Goal: Information Seeking & Learning: Learn about a topic

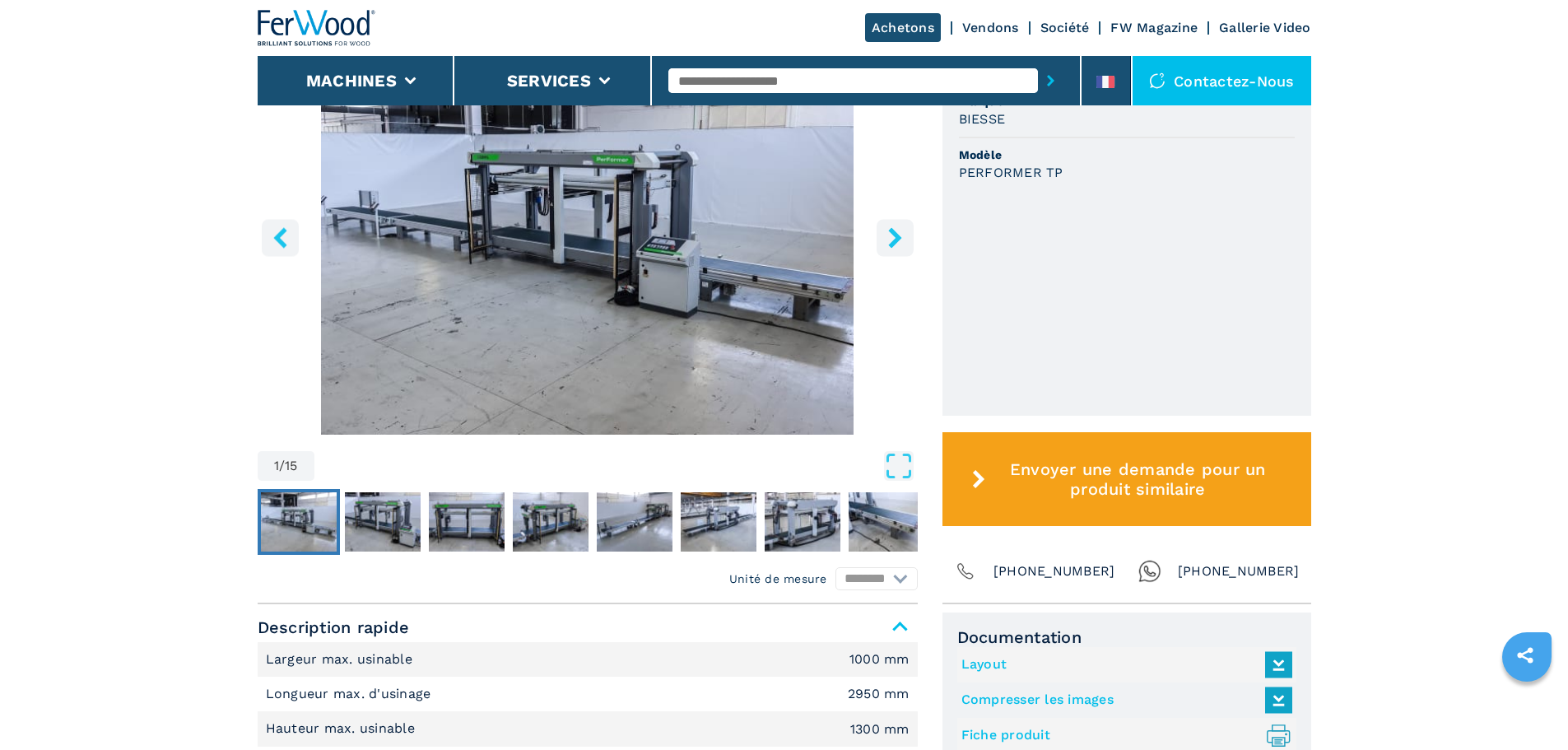
scroll to position [330, 0]
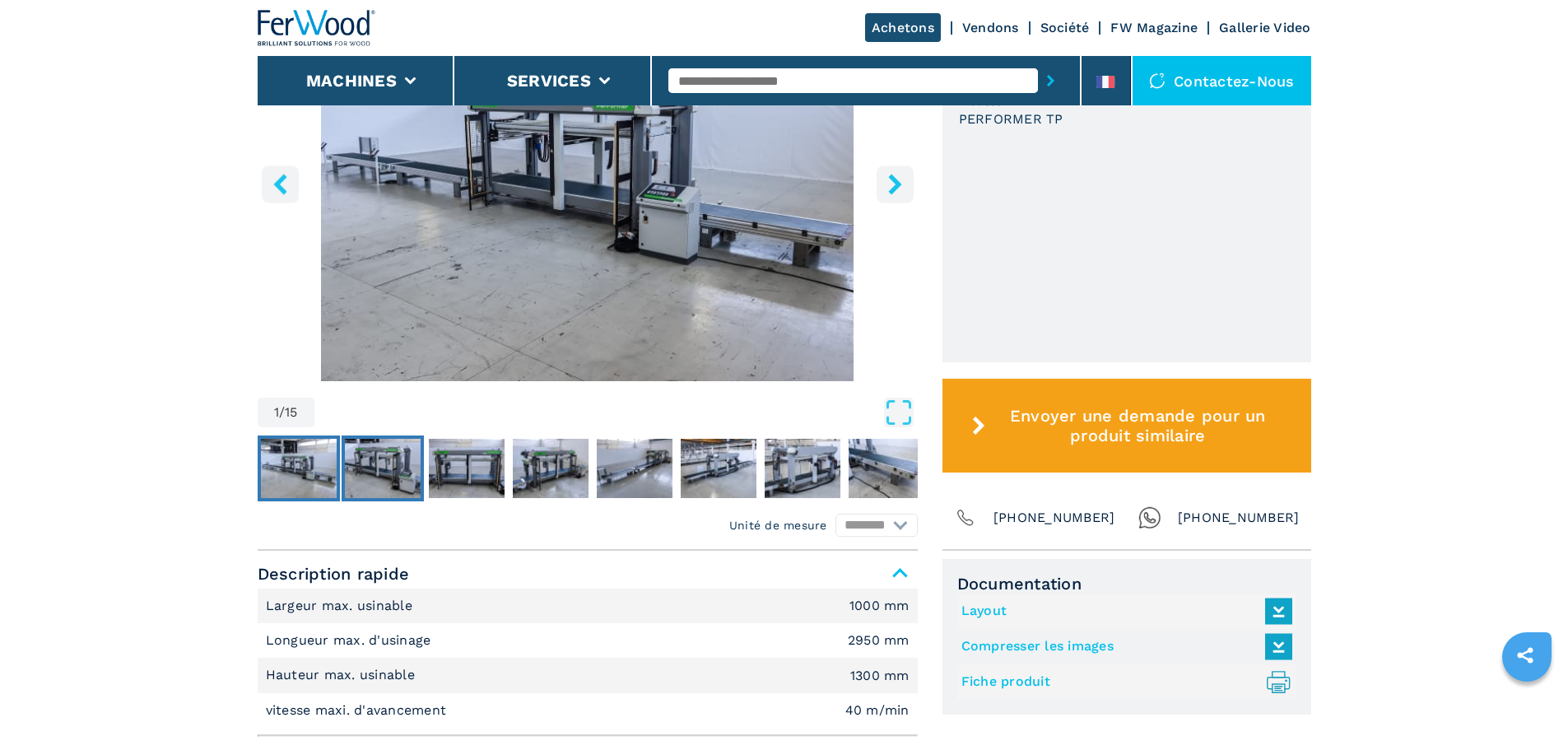
click at [375, 466] on img "Go to Slide 2" at bounding box center [382, 468] width 76 height 59
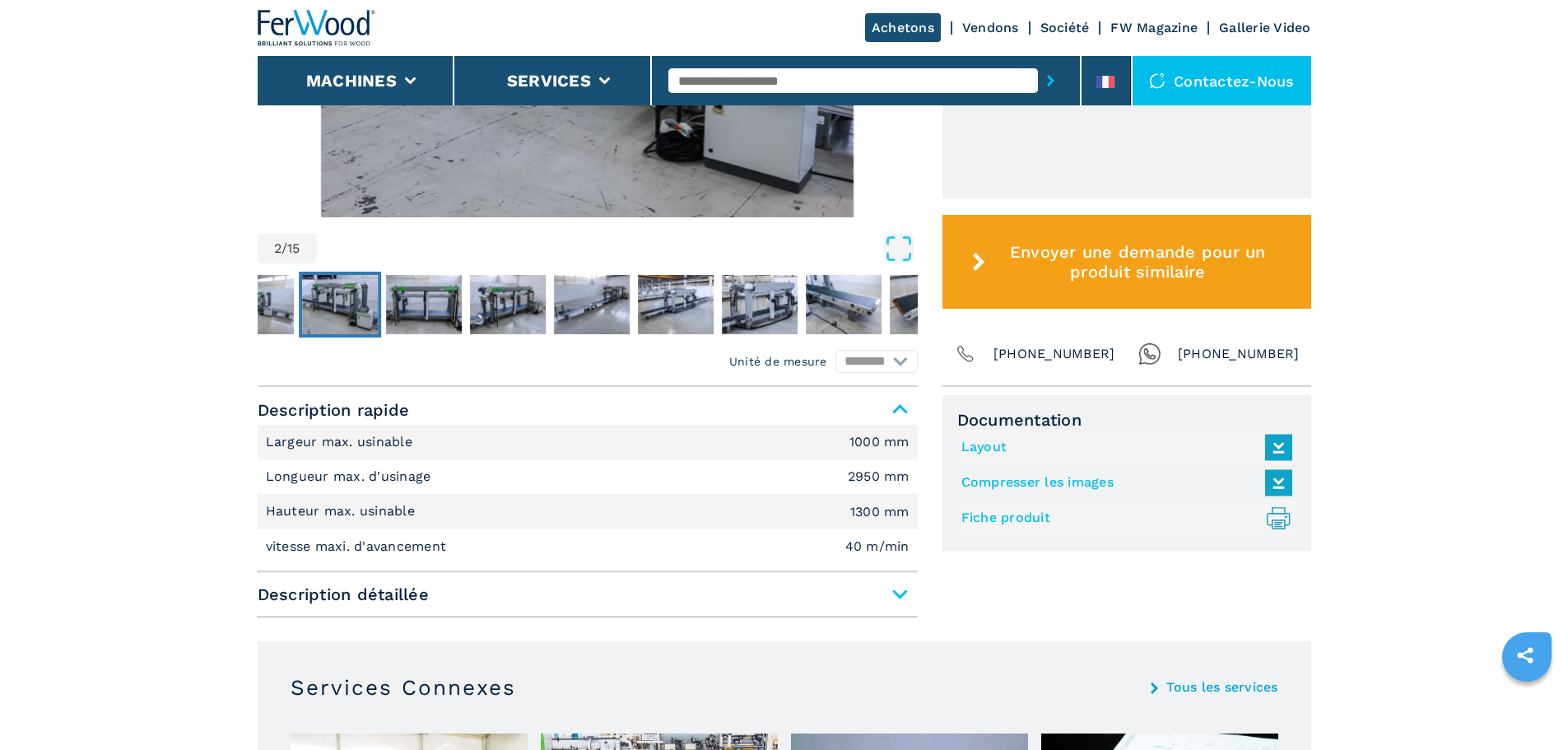
scroll to position [493, 0]
click at [411, 304] on img "Go to Slide 3" at bounding box center [423, 304] width 76 height 59
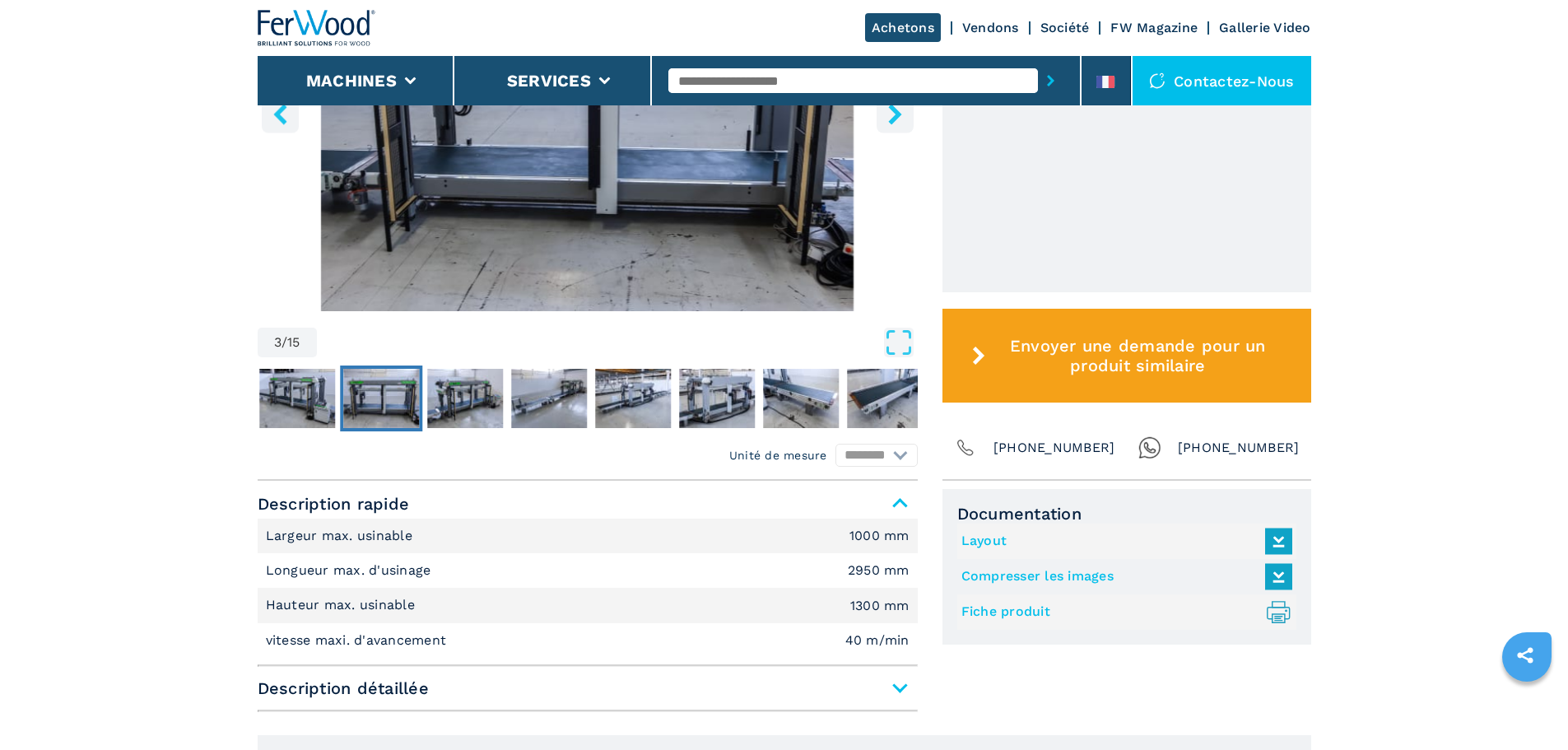
scroll to position [165, 0]
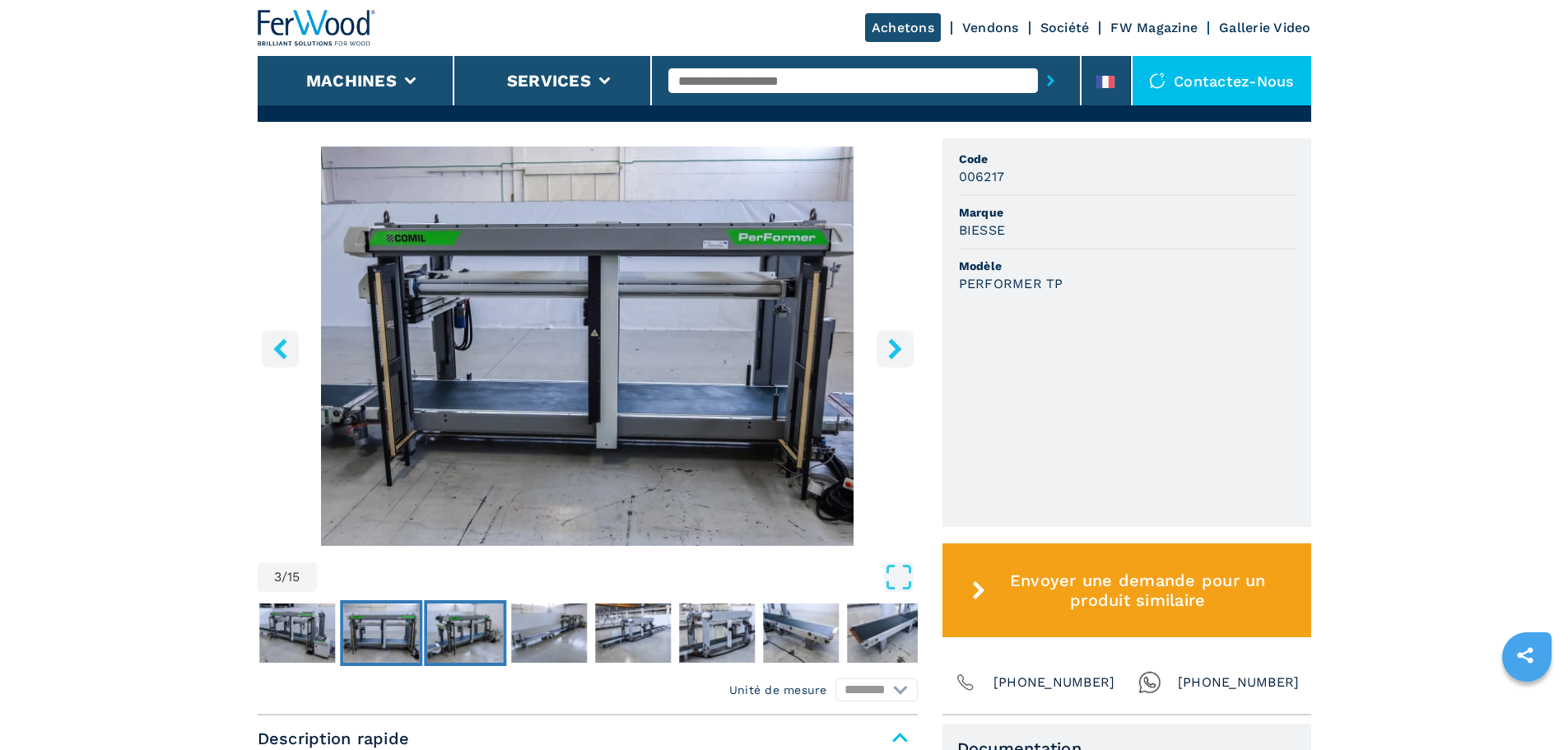
click at [473, 627] on img "Go to Slide 4" at bounding box center [465, 633] width 76 height 59
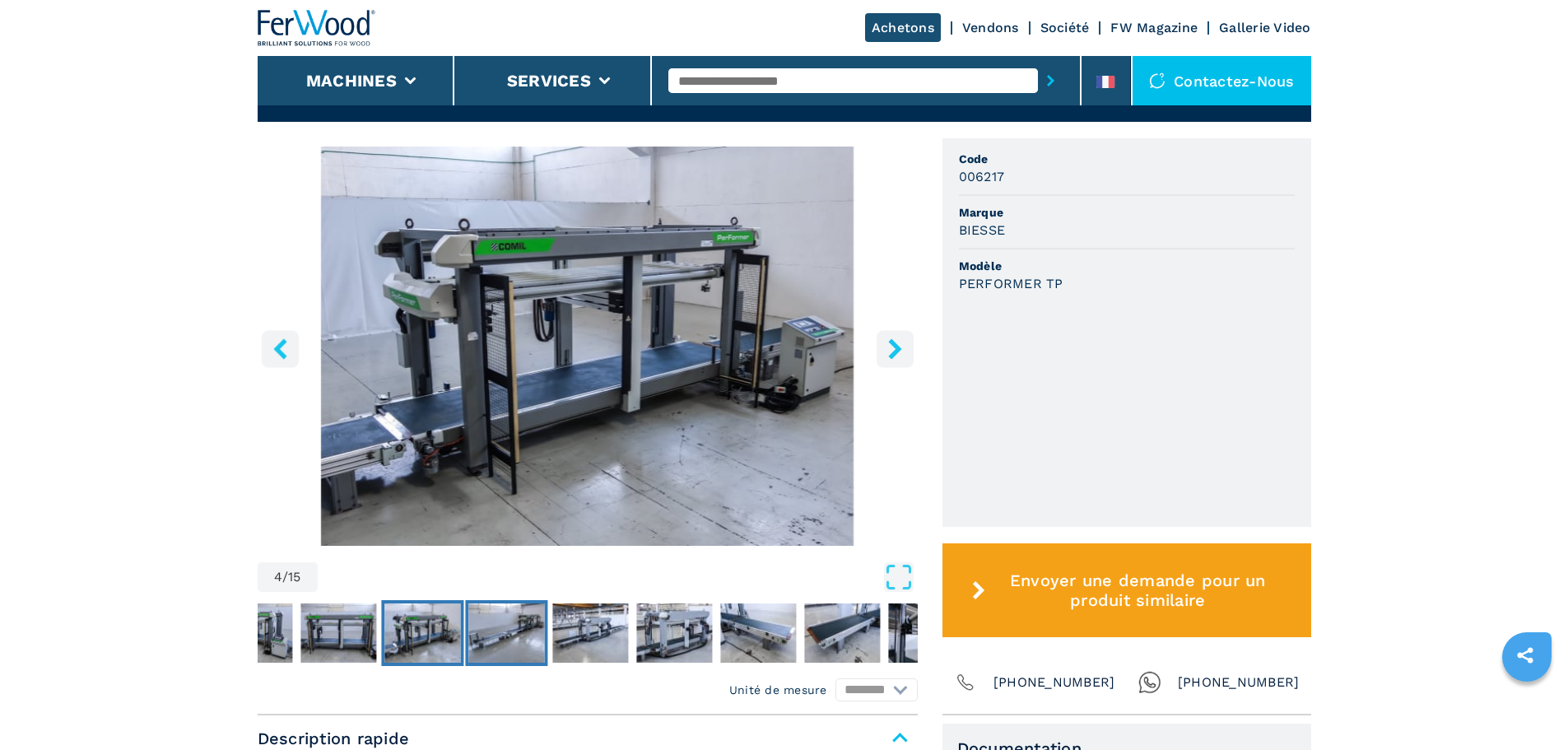
click at [517, 646] on img "Go to Slide 5" at bounding box center [506, 633] width 76 height 59
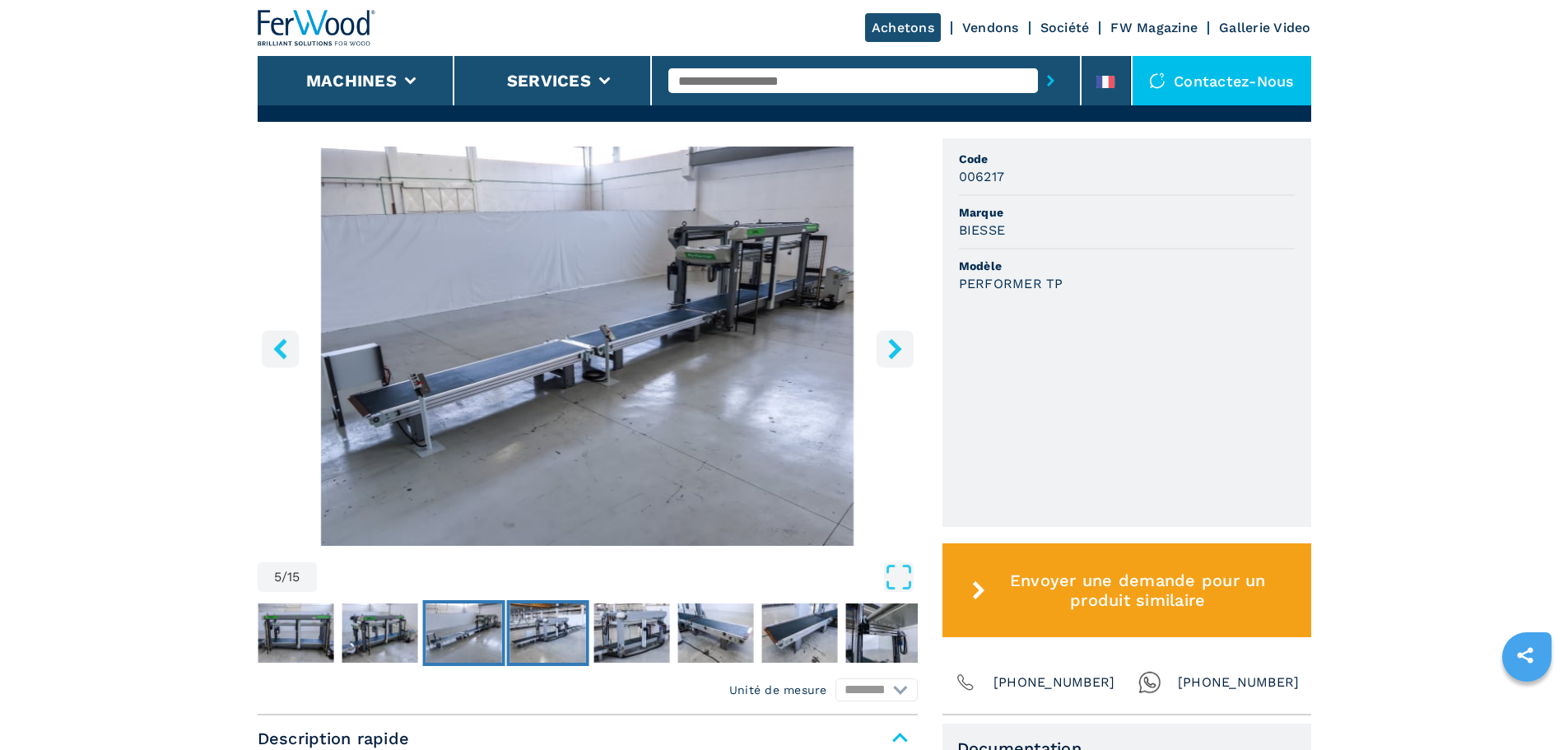
click at [545, 640] on img "Go to Slide 6" at bounding box center [547, 633] width 76 height 59
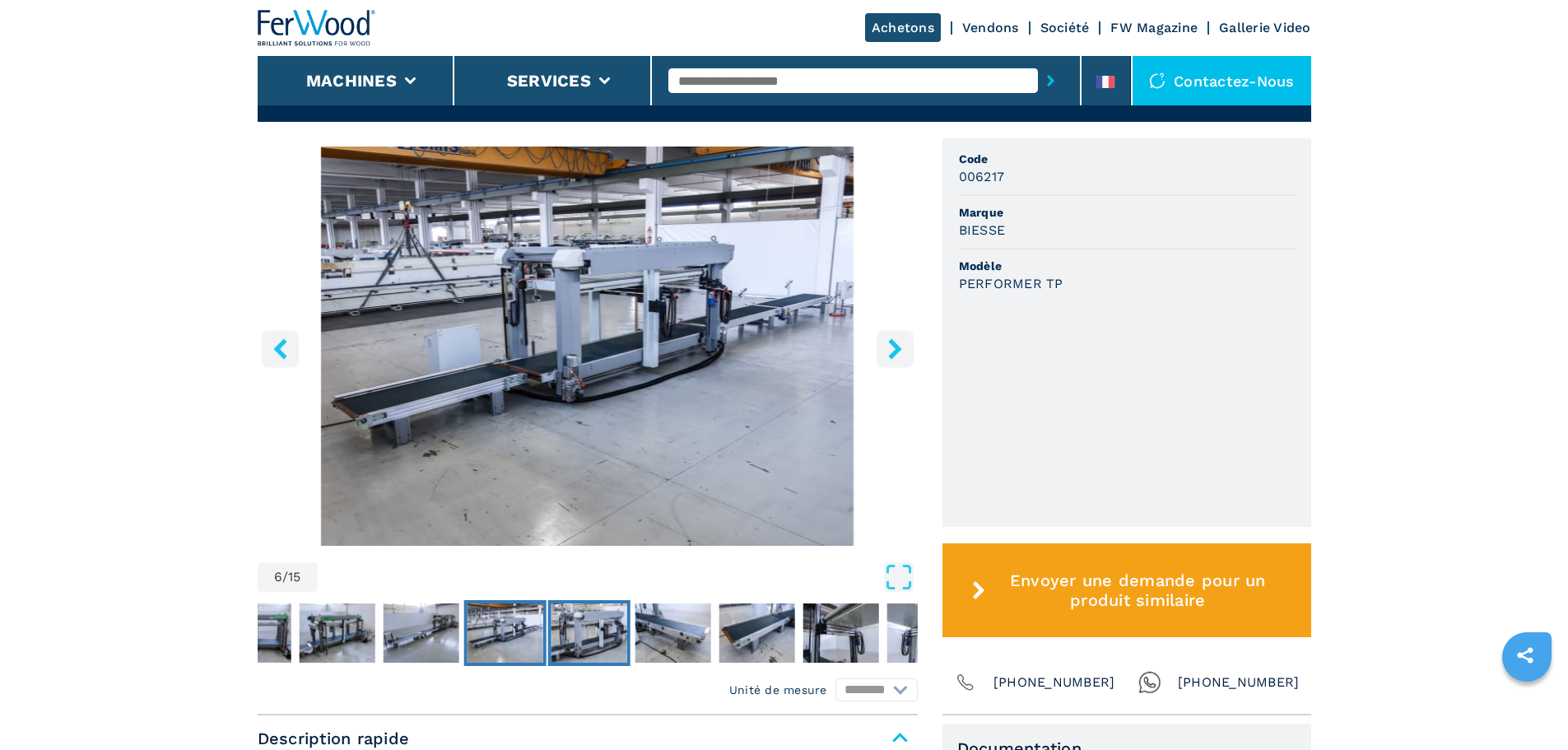
click at [587, 634] on img "Go to Slide 7" at bounding box center [588, 633] width 76 height 59
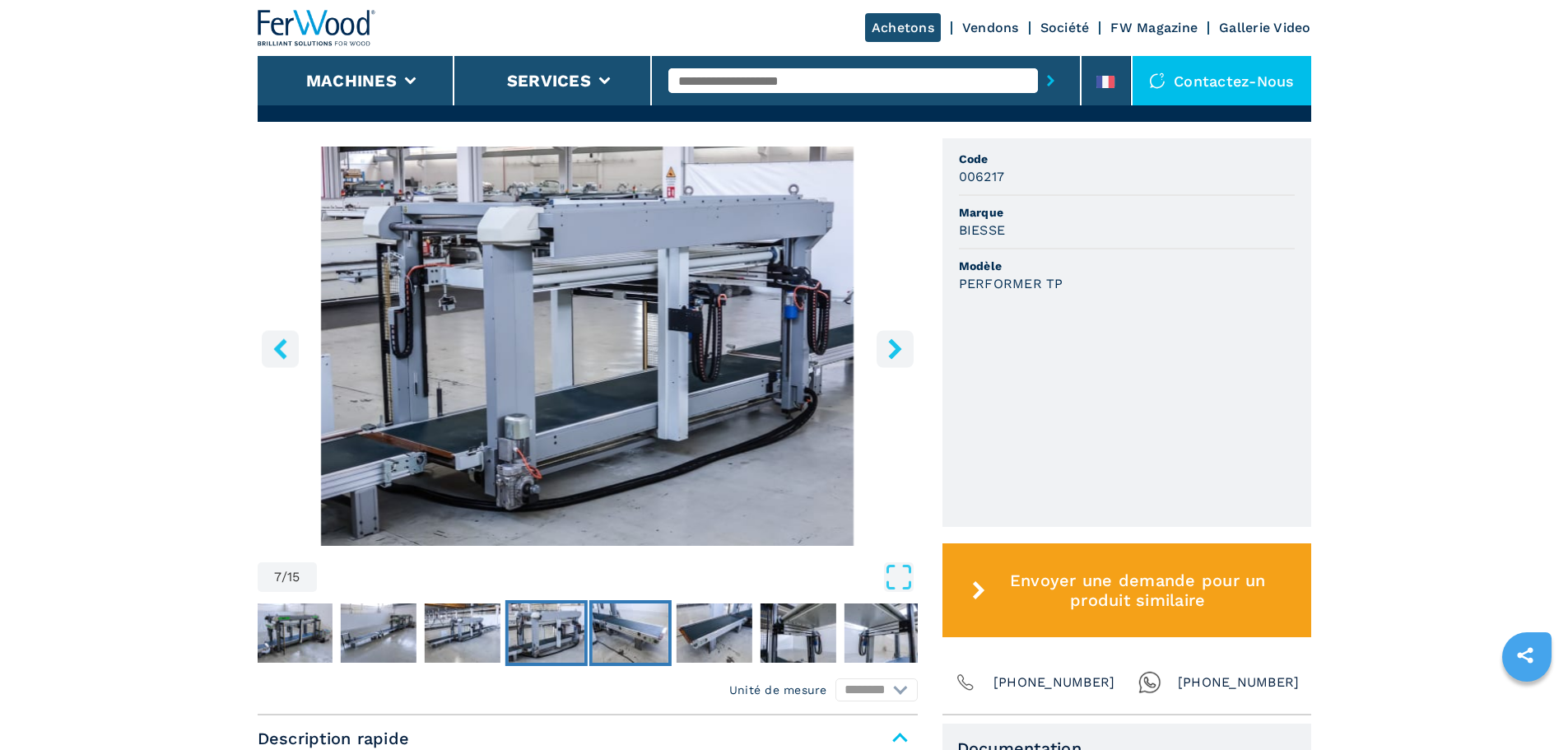
click at [639, 638] on img "Go to Slide 8" at bounding box center [629, 633] width 76 height 59
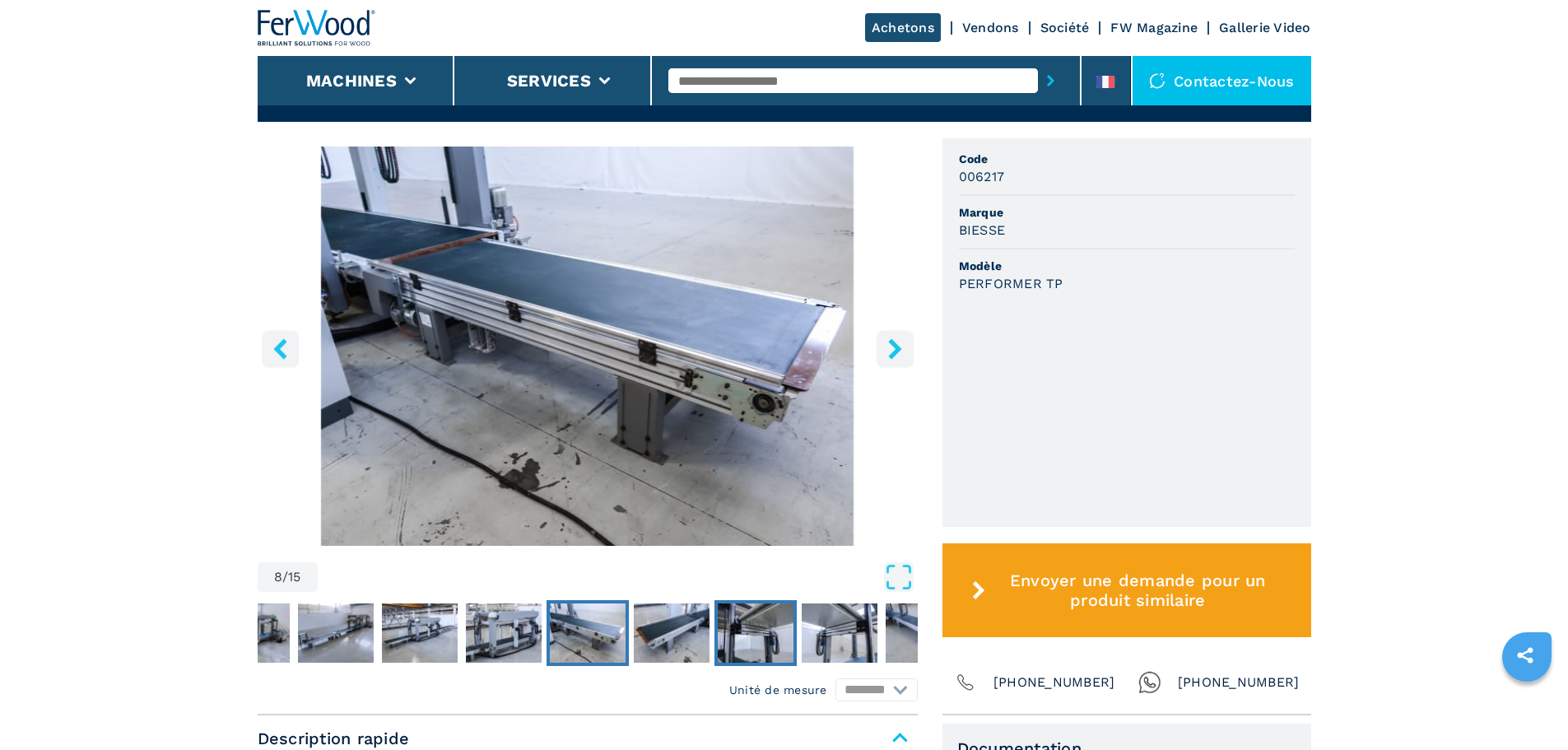
click at [753, 643] on img "Go to Slide 10" at bounding box center [755, 633] width 76 height 59
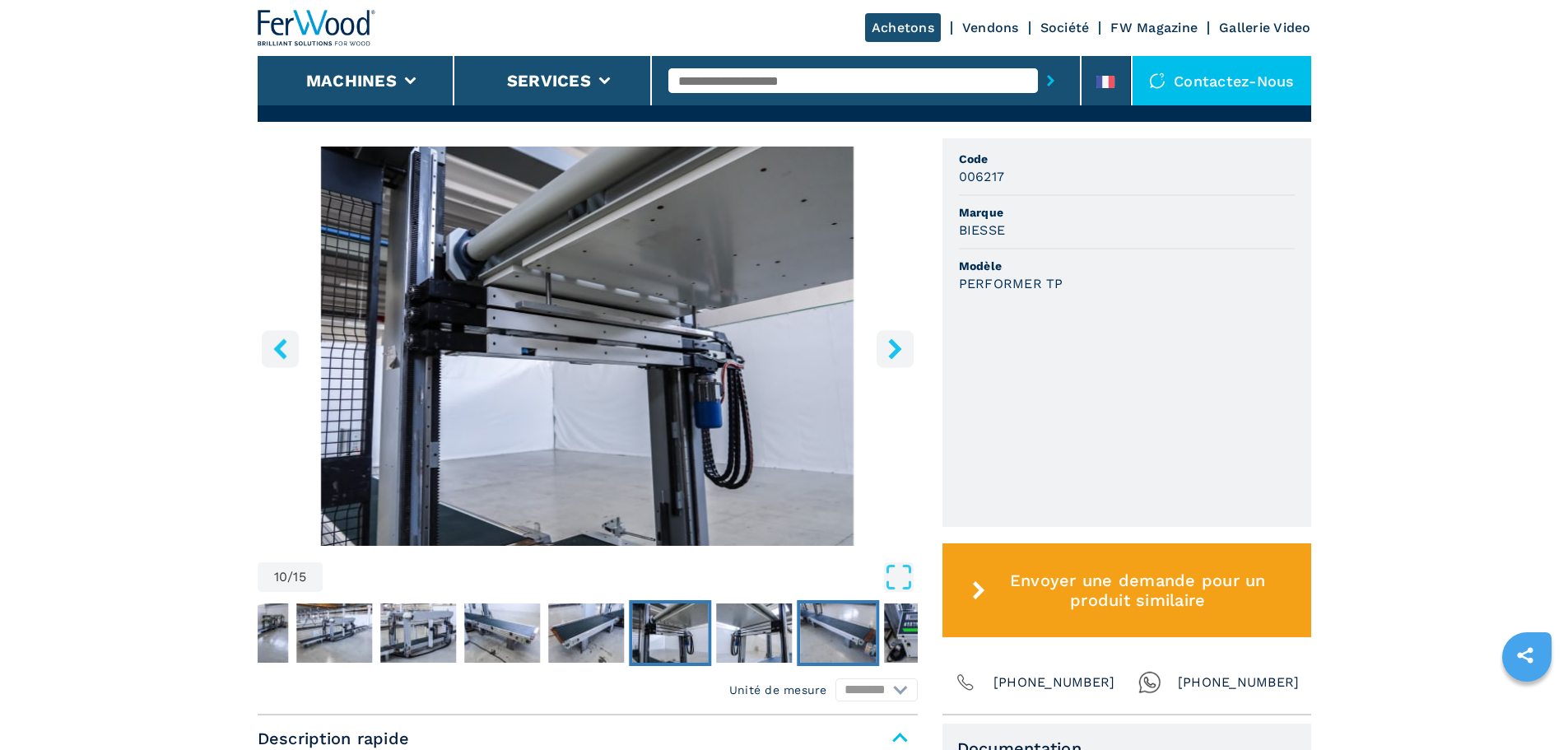
click at [834, 626] on img "Go to Slide 12" at bounding box center [837, 633] width 76 height 59
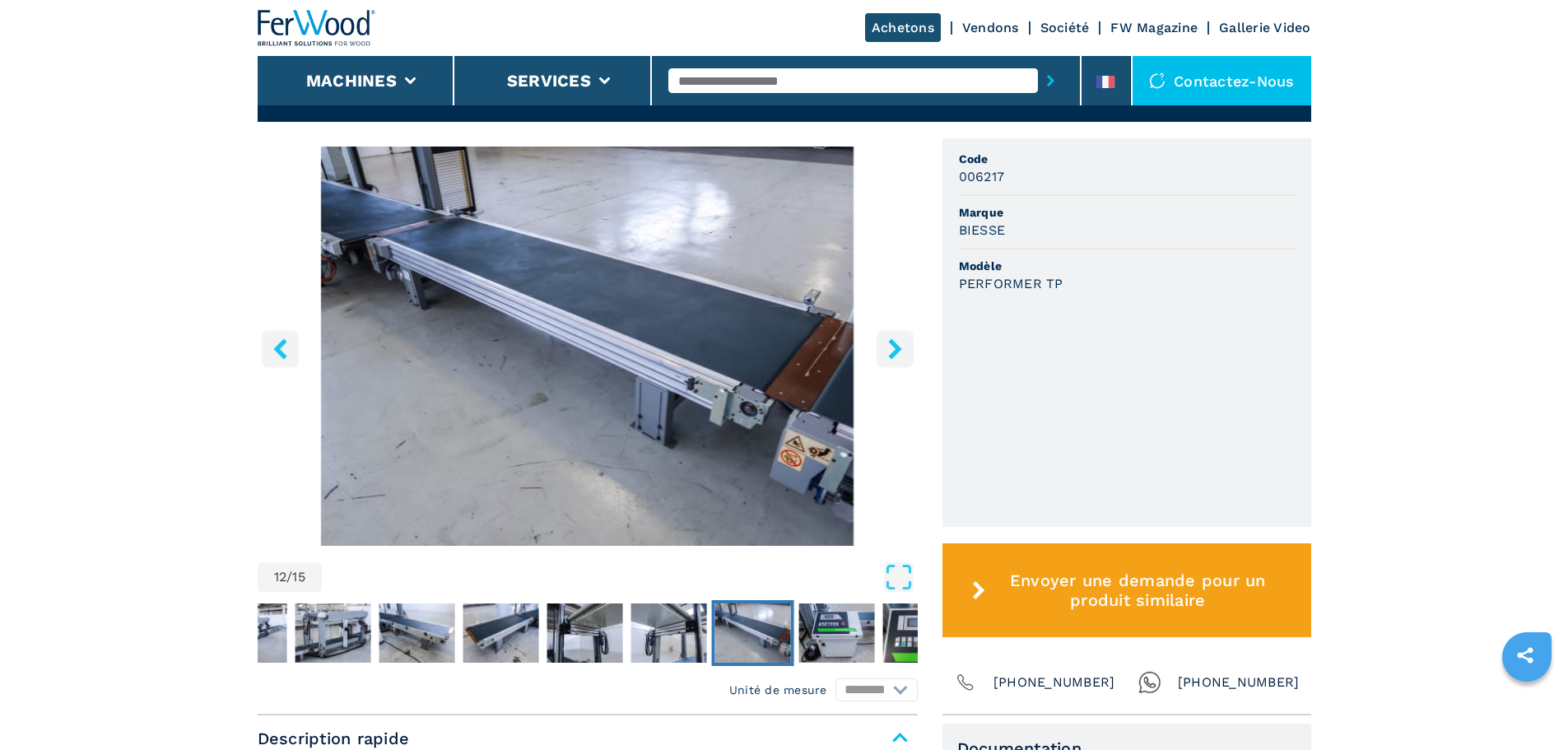
click at [721, 637] on img "Go to Slide 12" at bounding box center [752, 633] width 76 height 59
click at [821, 633] on img "Go to Slide 13" at bounding box center [835, 633] width 76 height 59
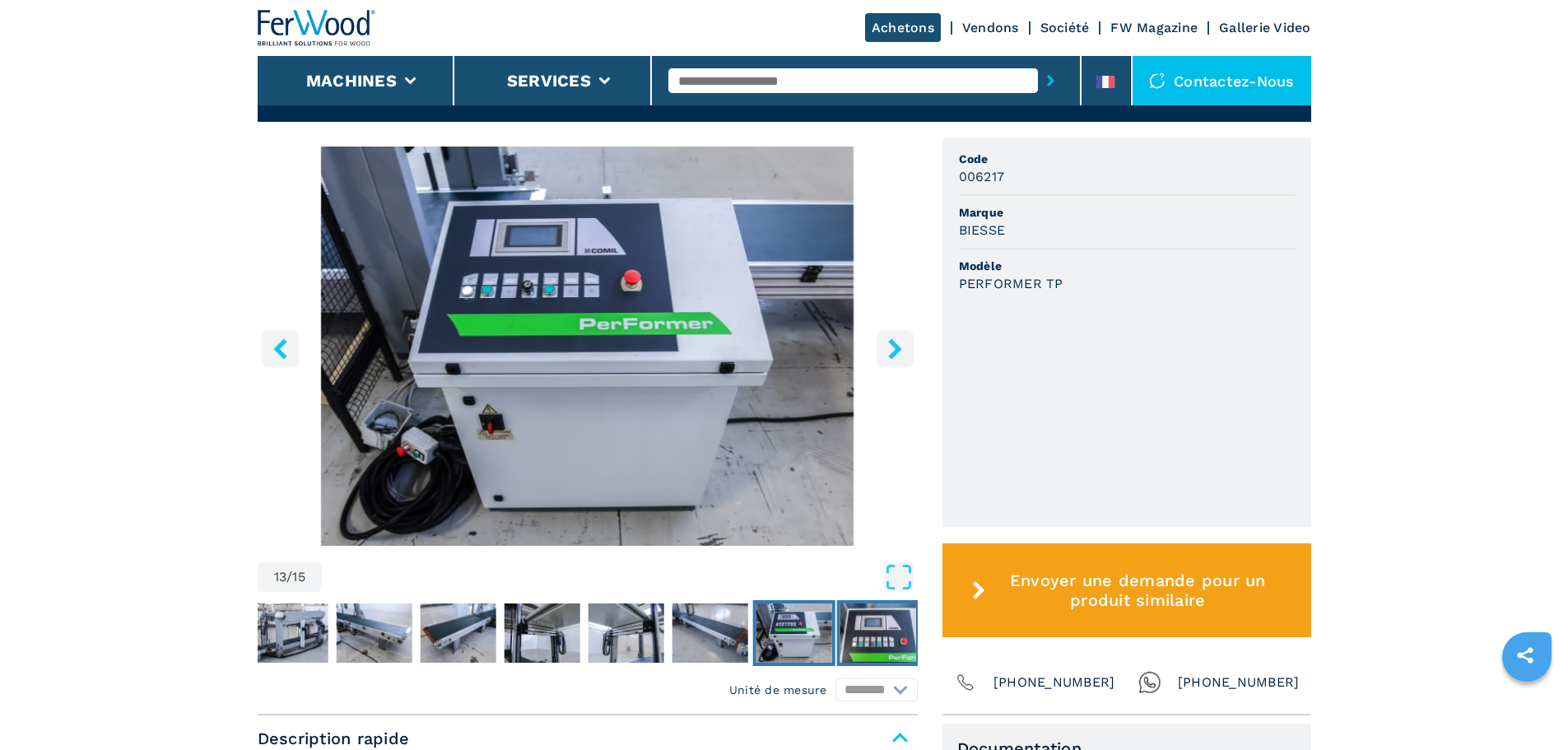
click at [880, 643] on img "Go to Slide 14" at bounding box center [876, 633] width 76 height 59
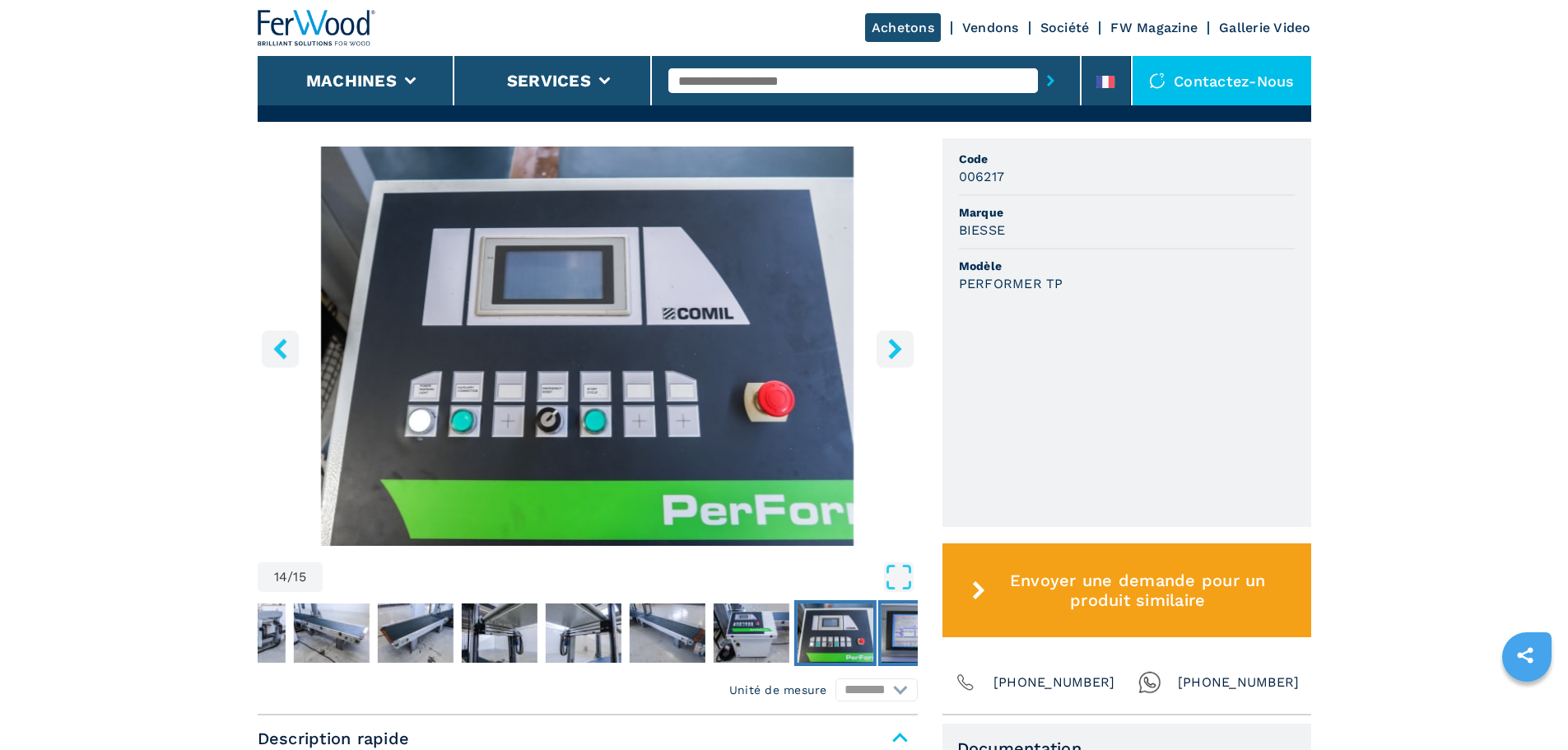
click at [898, 637] on img "Go to Slide 15" at bounding box center [918, 633] width 76 height 59
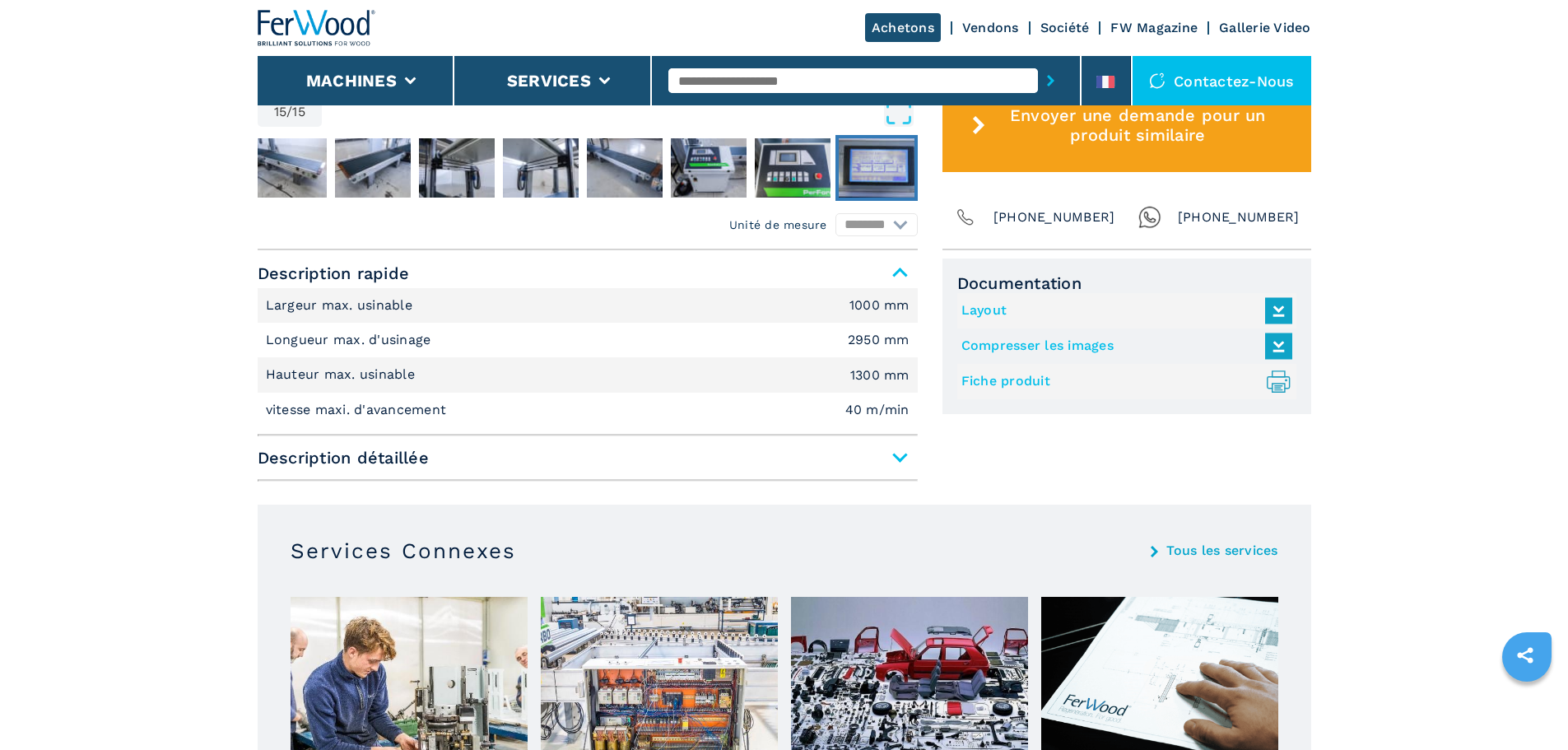
scroll to position [658, 0]
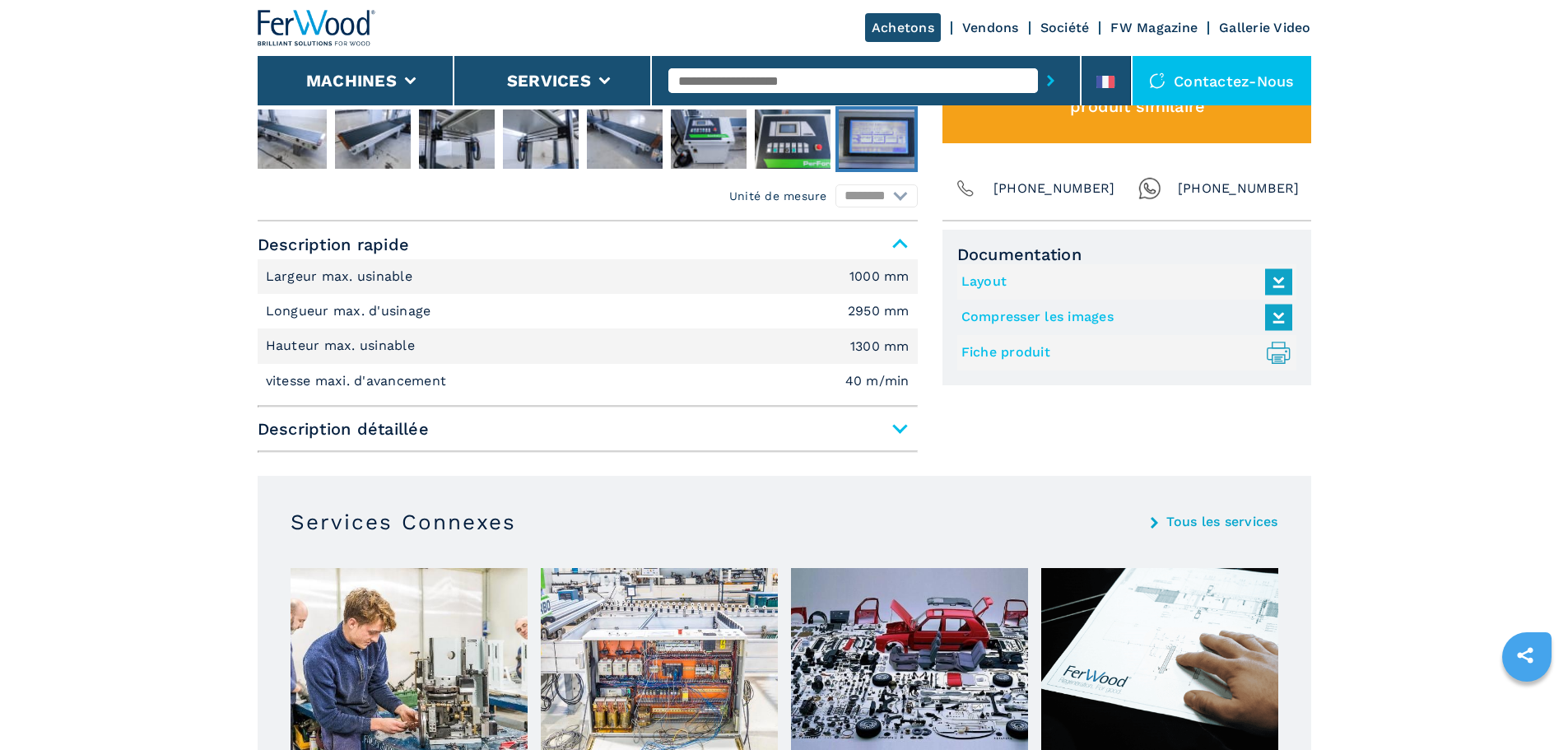
click at [899, 429] on span "Description détaillée" at bounding box center [587, 428] width 660 height 30
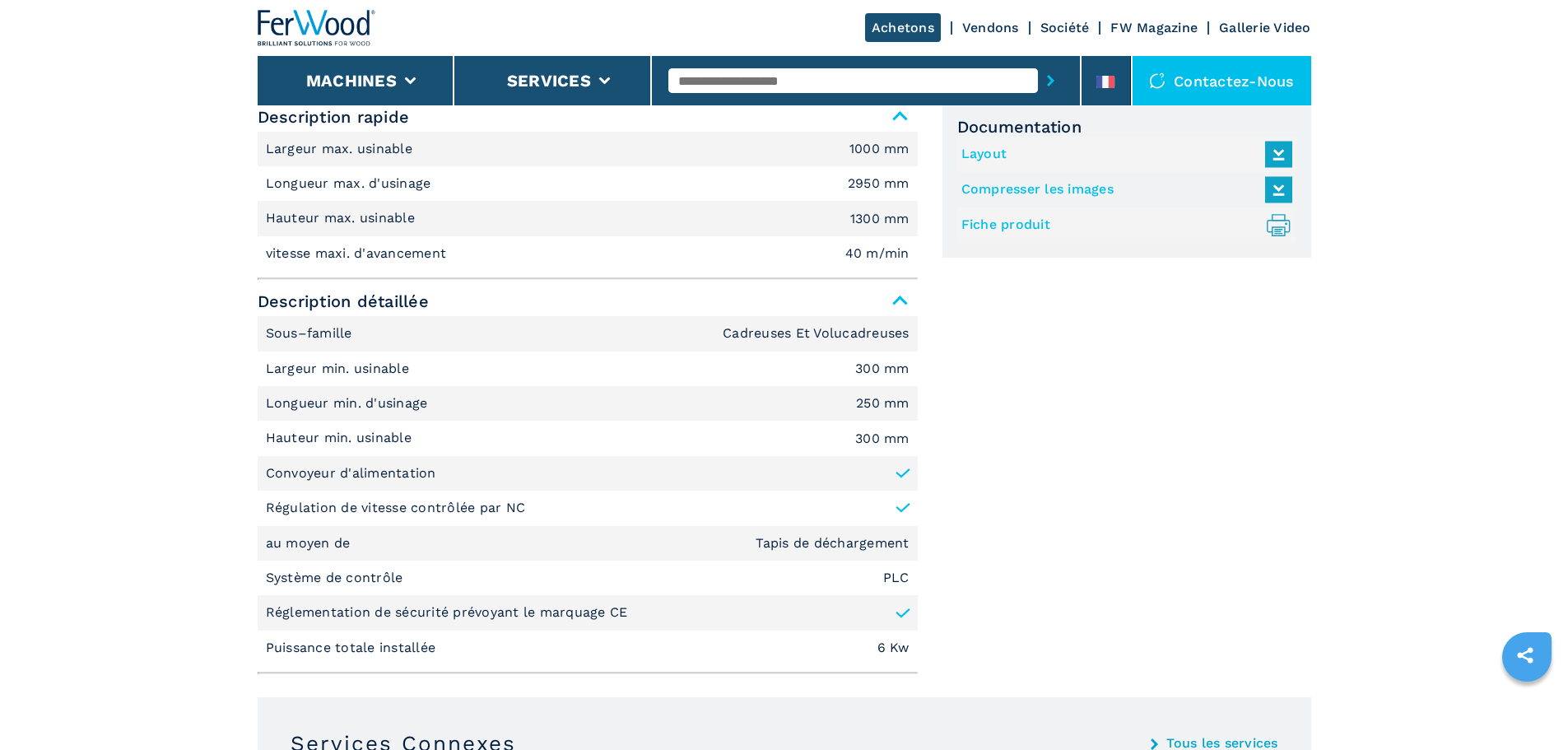
scroll to position [823, 0]
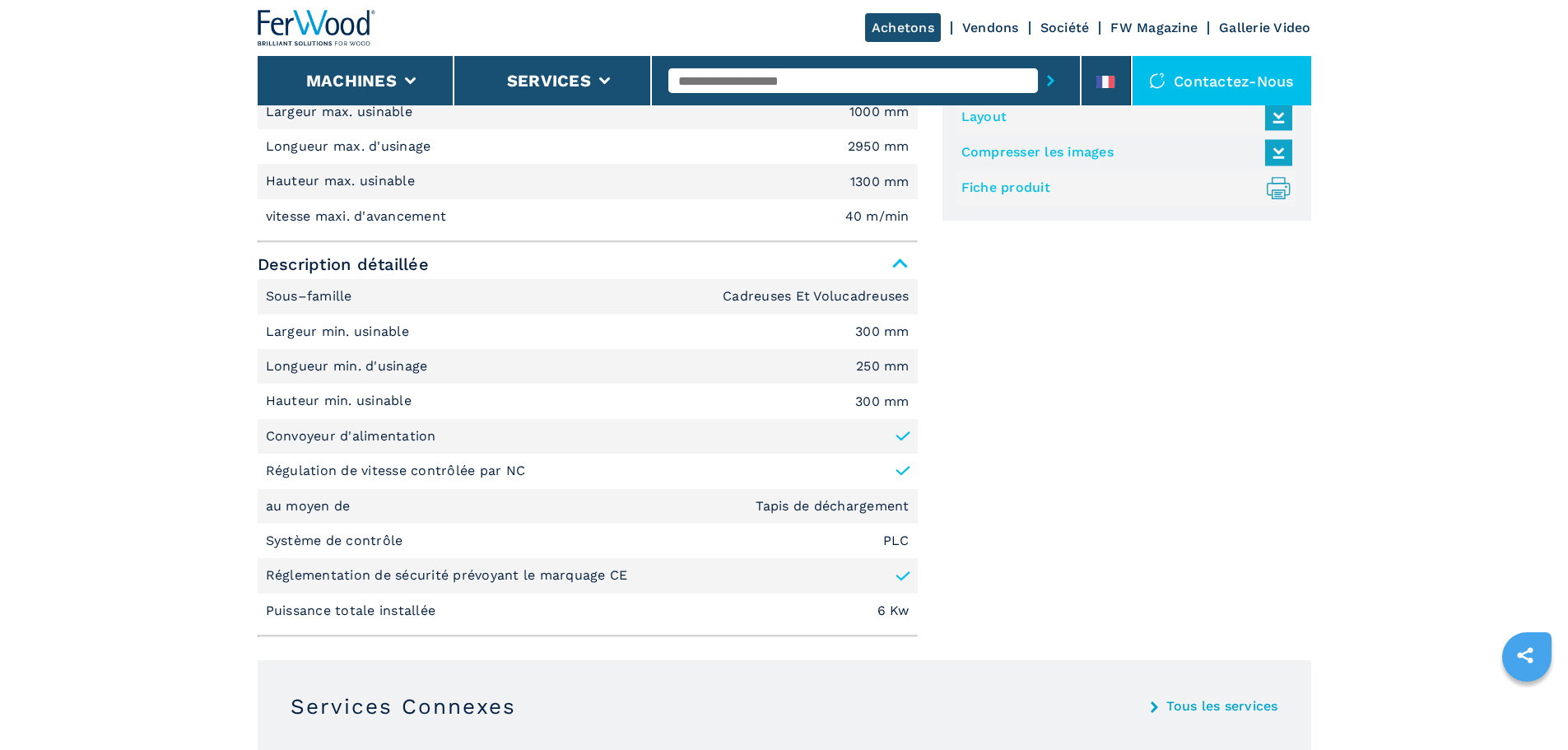
click at [897, 440] on icon at bounding box center [902, 436] width 16 height 16
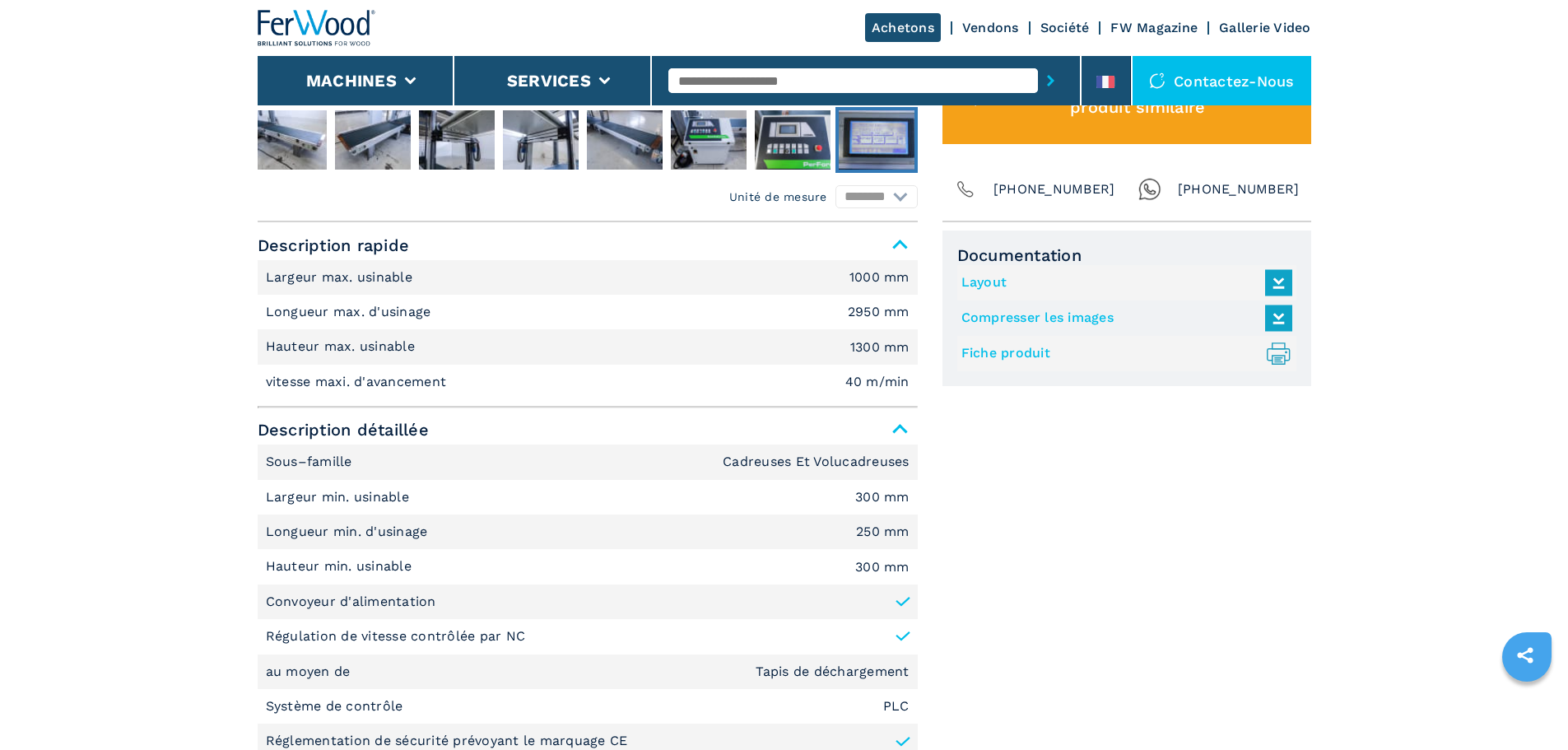
scroll to position [576, 0]
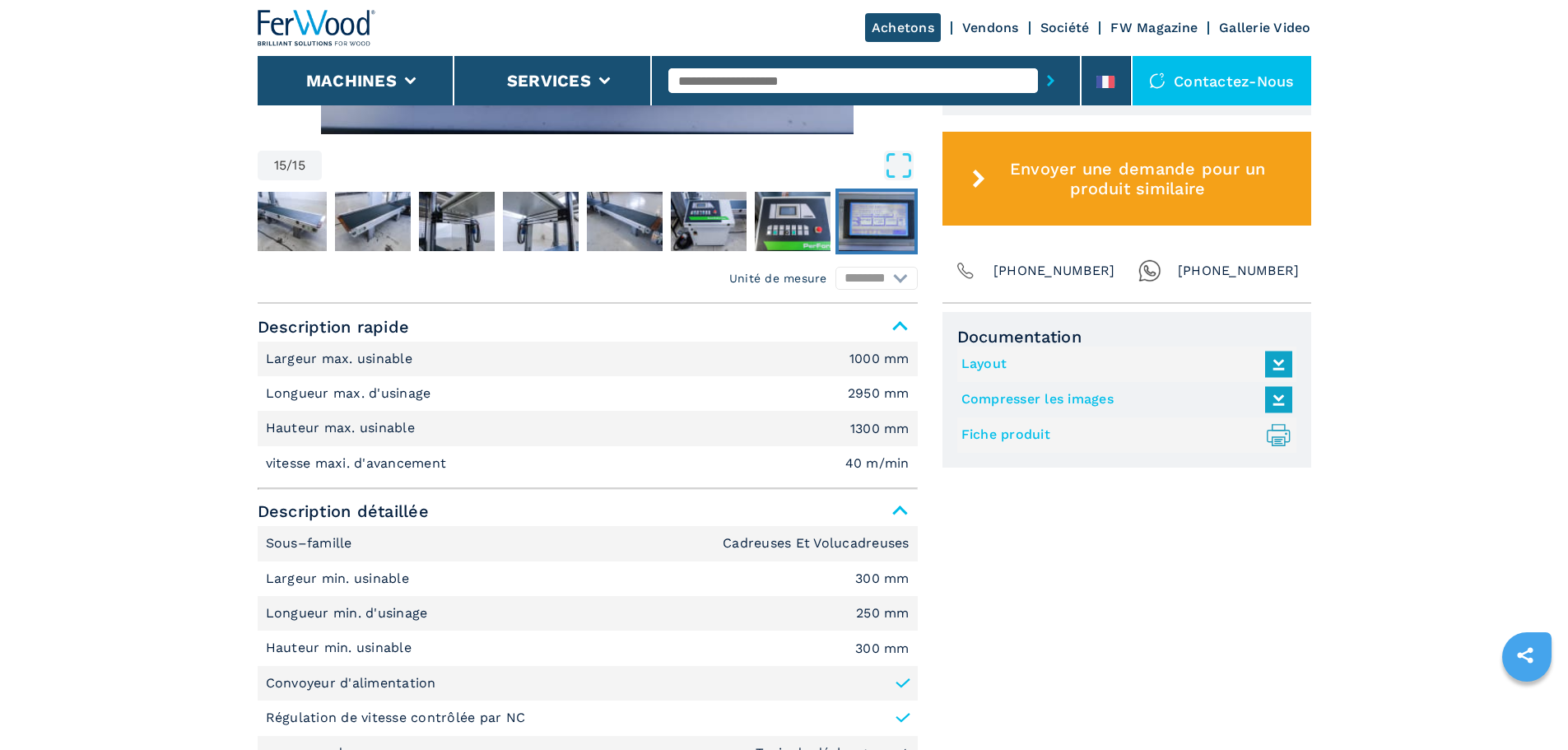
click at [1013, 439] on link "Fiche produit .prefix__st0{stroke-linecap:round;stroke-linejoin:round}.prefix__…" at bounding box center [1122, 435] width 323 height 27
click at [1276, 365] on icon at bounding box center [1278, 364] width 35 height 34
